Goal: Task Accomplishment & Management: Complete application form

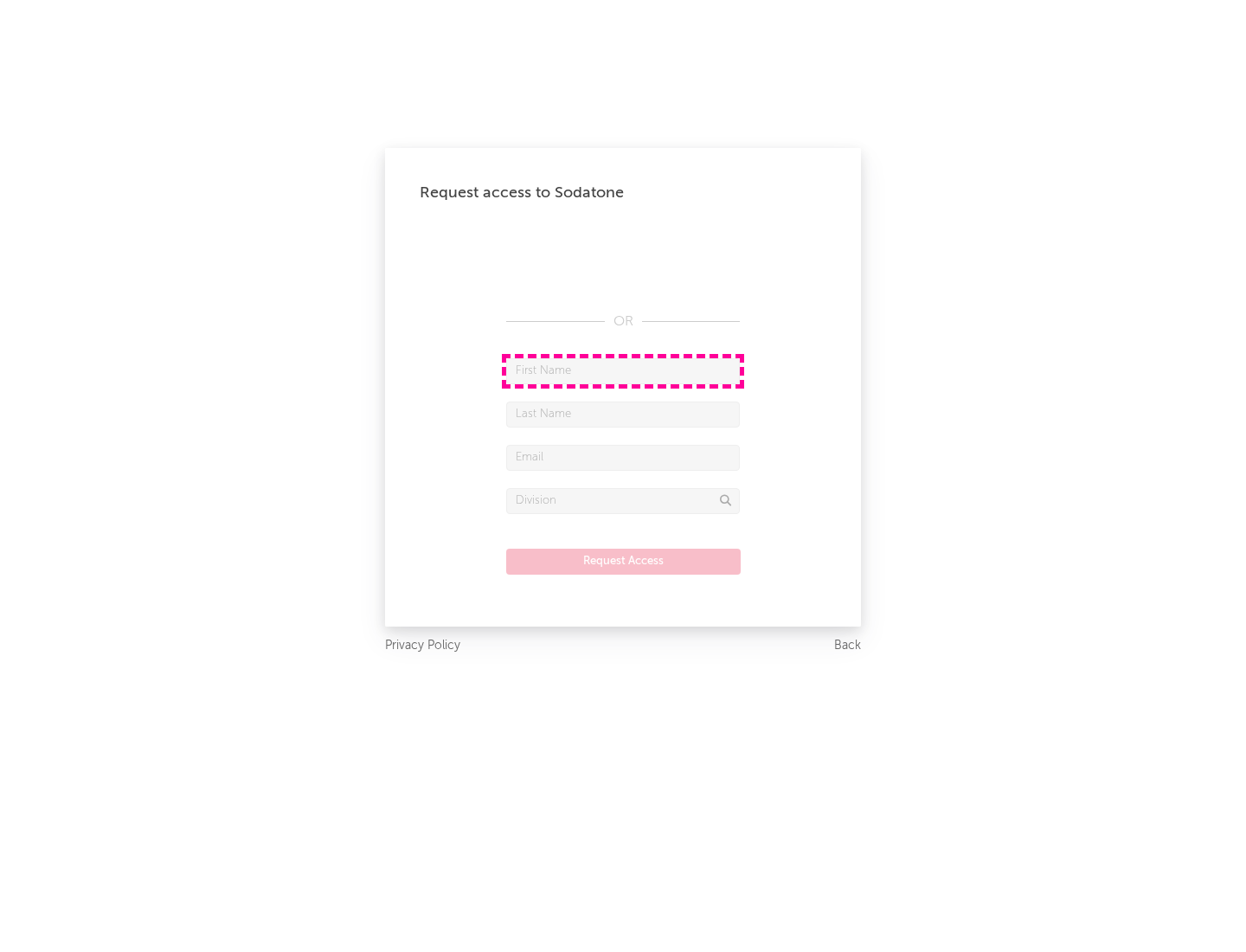
click at [623, 370] on input "text" at bounding box center [623, 371] width 234 height 26
type input "[PERSON_NAME]"
click at [623, 414] on input "text" at bounding box center [623, 415] width 234 height 26
type input "[PERSON_NAME]"
click at [623, 457] on input "text" at bounding box center [623, 458] width 234 height 26
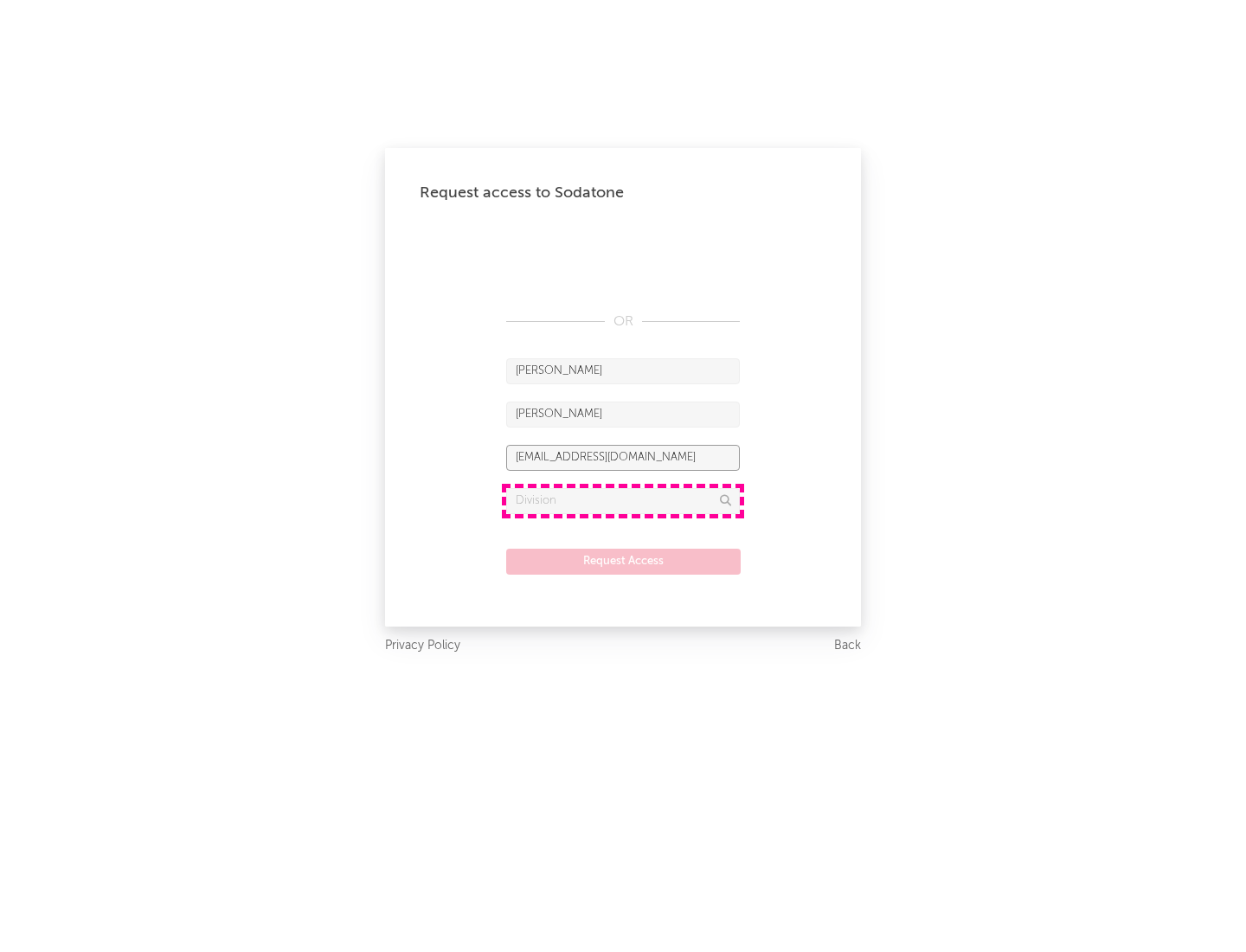
type input "[EMAIL_ADDRESS][DOMAIN_NAME]"
click at [623, 500] on input "text" at bounding box center [623, 501] width 234 height 26
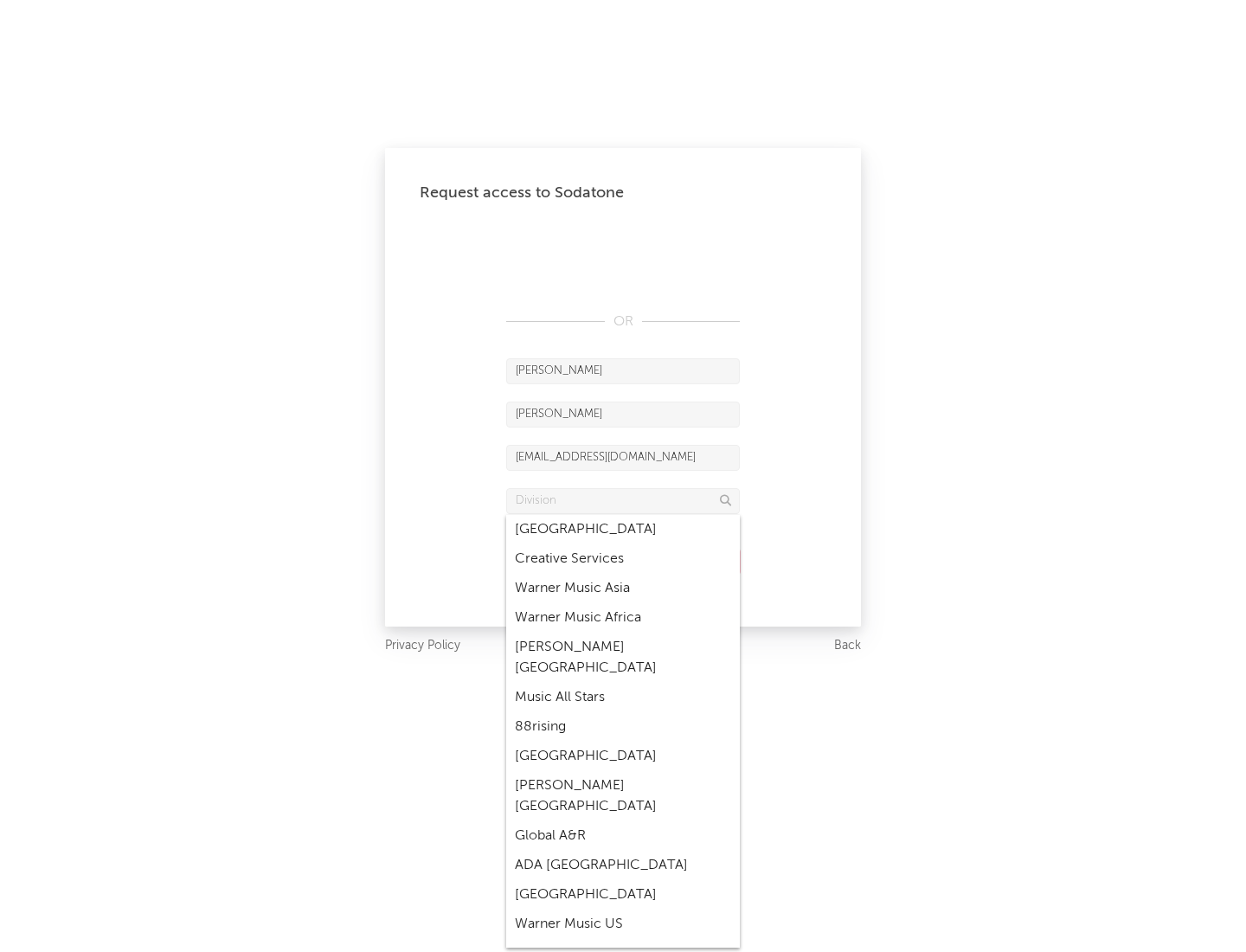
click at [623, 683] on div "Music All Stars" at bounding box center [623, 697] width 234 height 29
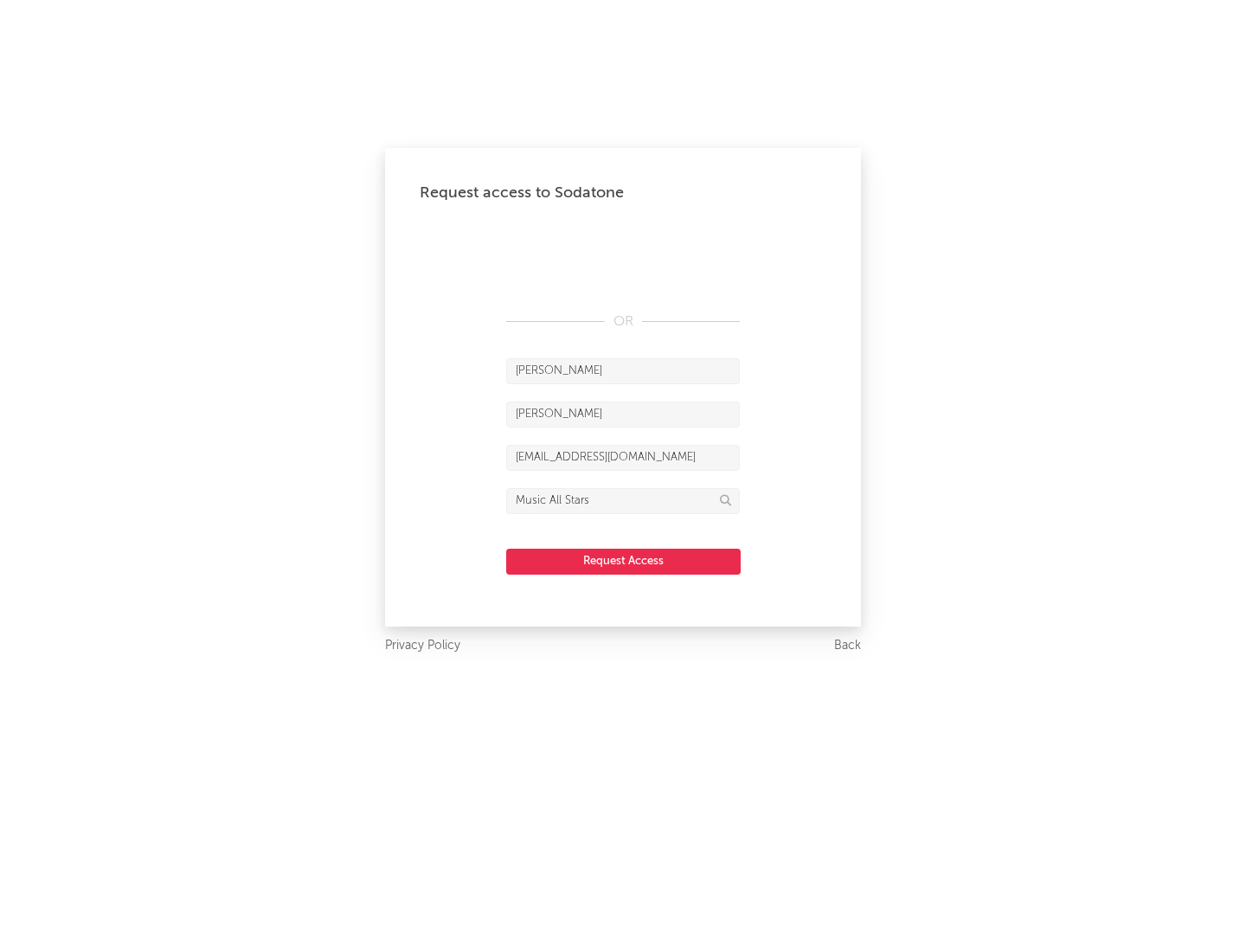
type input "Music All Stars"
click at [623, 561] on button "Request Access" at bounding box center [623, 562] width 235 height 26
